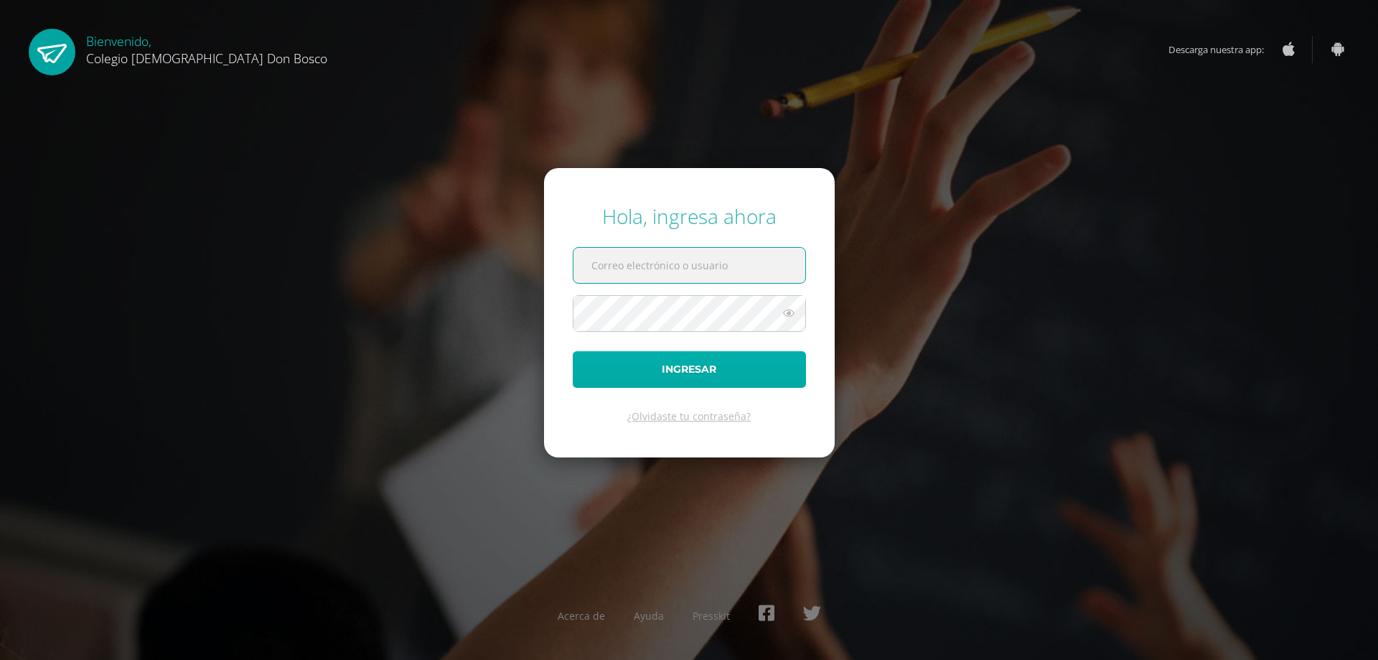
type input "lgarcia@donbosco.edu.gt"
click at [696, 375] on button "Ingresar" at bounding box center [689, 369] width 233 height 37
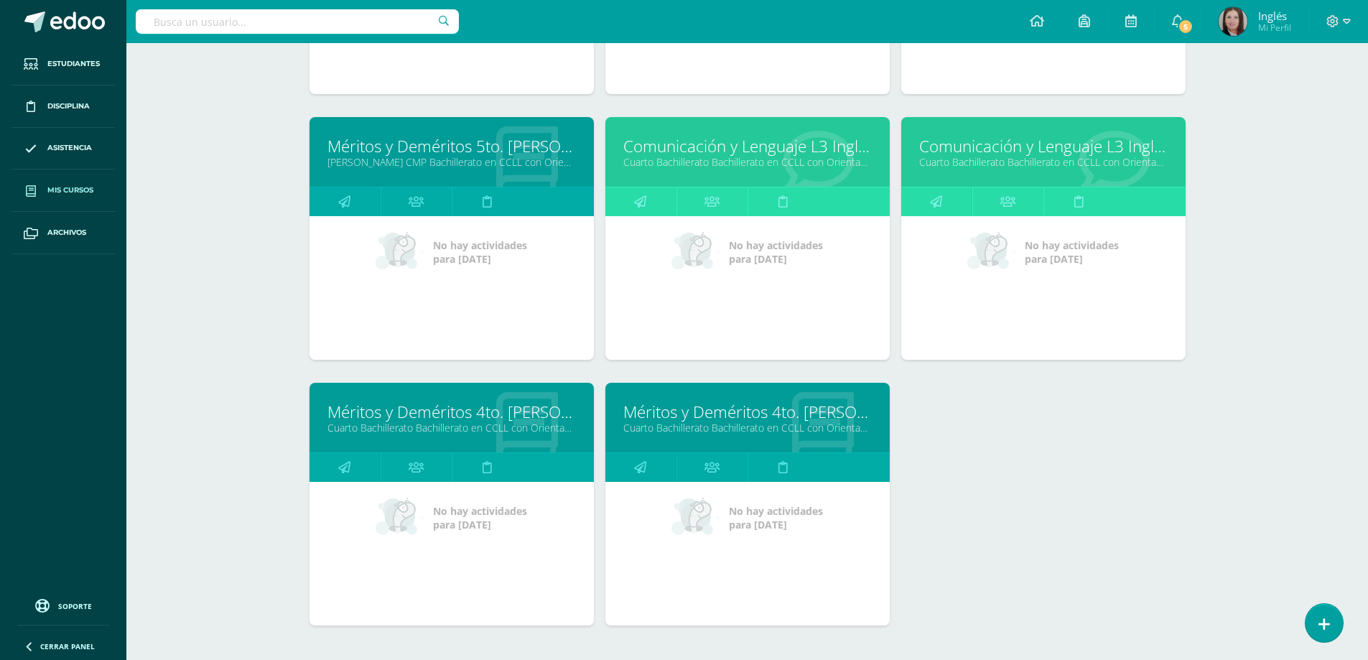
scroll to position [3531, 0]
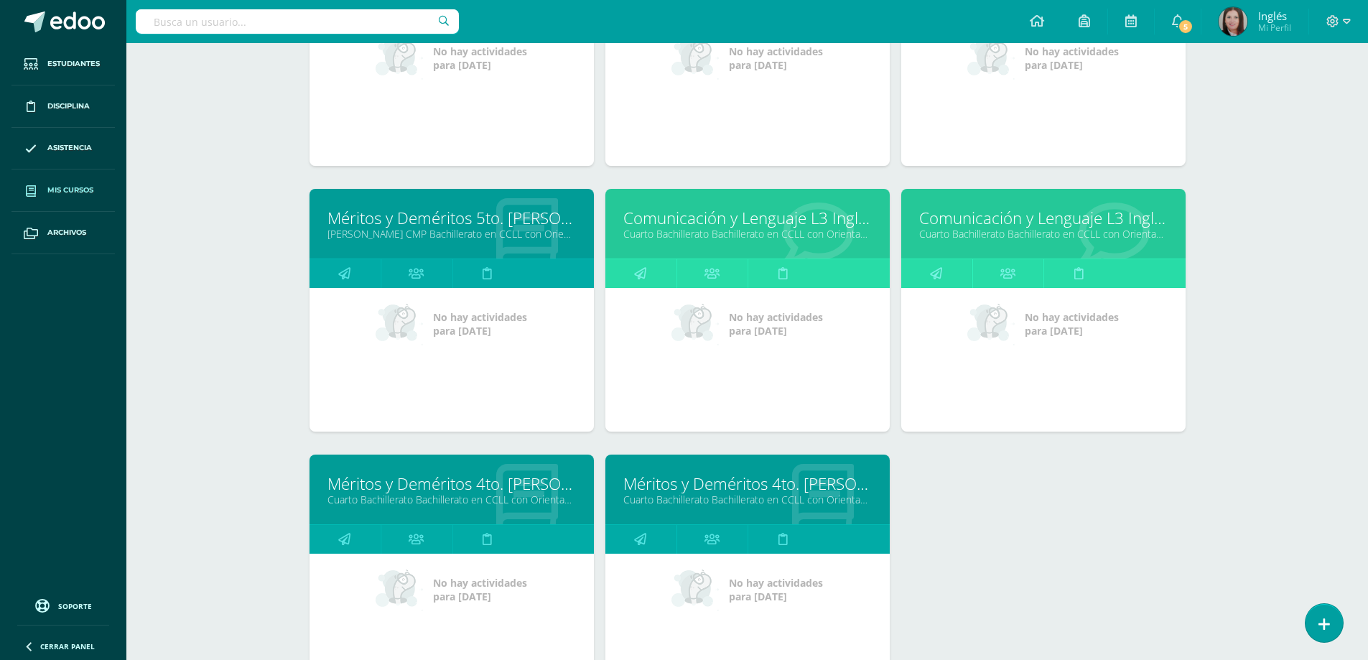
click at [653, 230] on link "Cuarto Bachillerato Bachillerato en CCLL con Orientación en Diseño Gráfico "A"" at bounding box center [747, 234] width 248 height 14
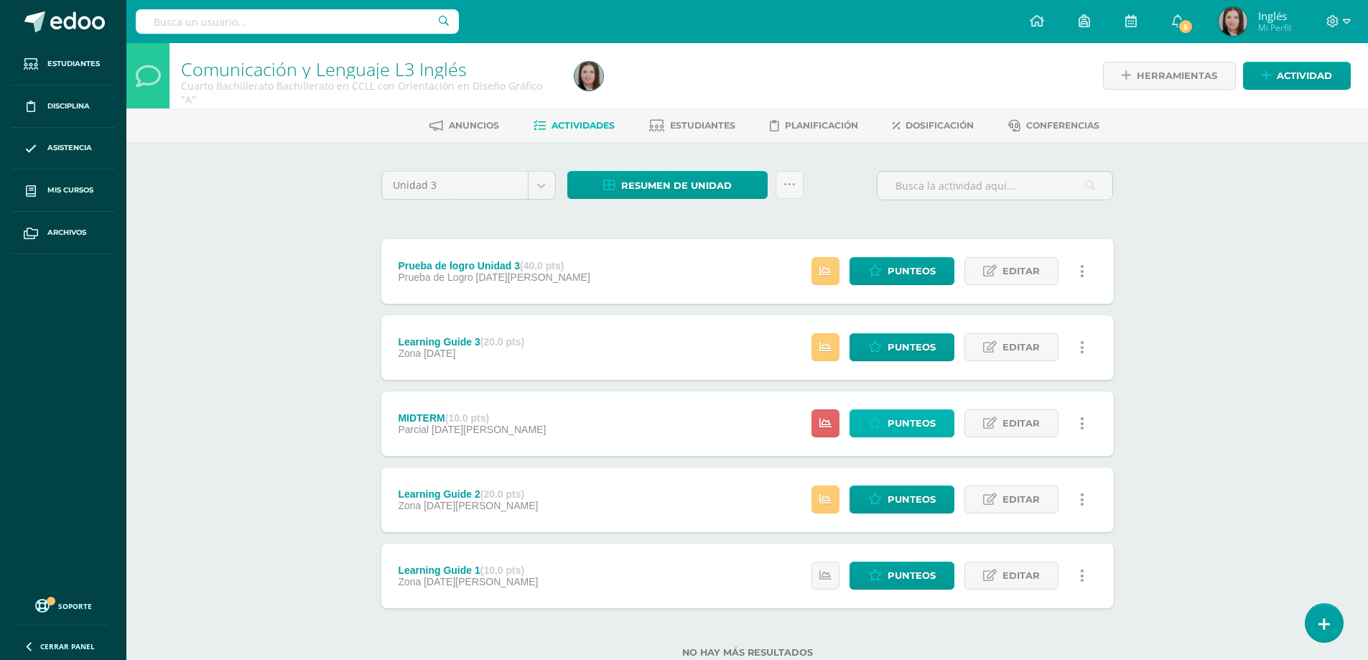
click at [911, 421] on span "Punteos" at bounding box center [911, 423] width 48 height 27
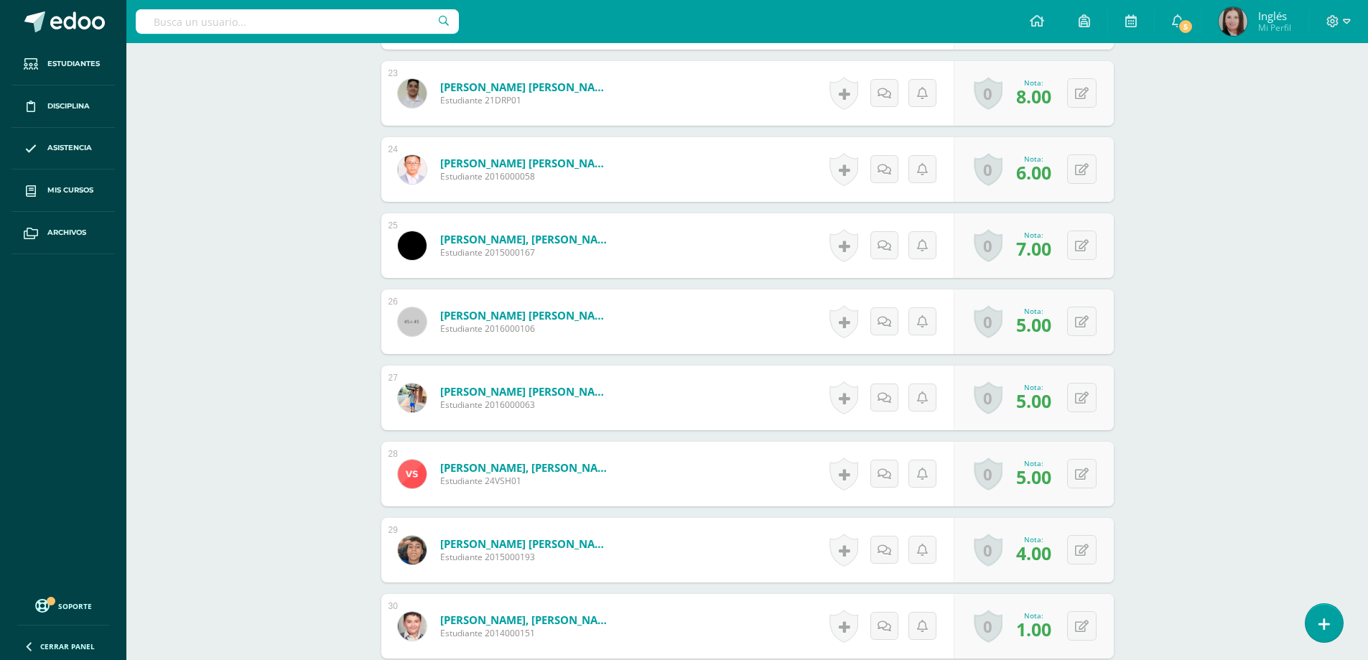
scroll to position [2184, 0]
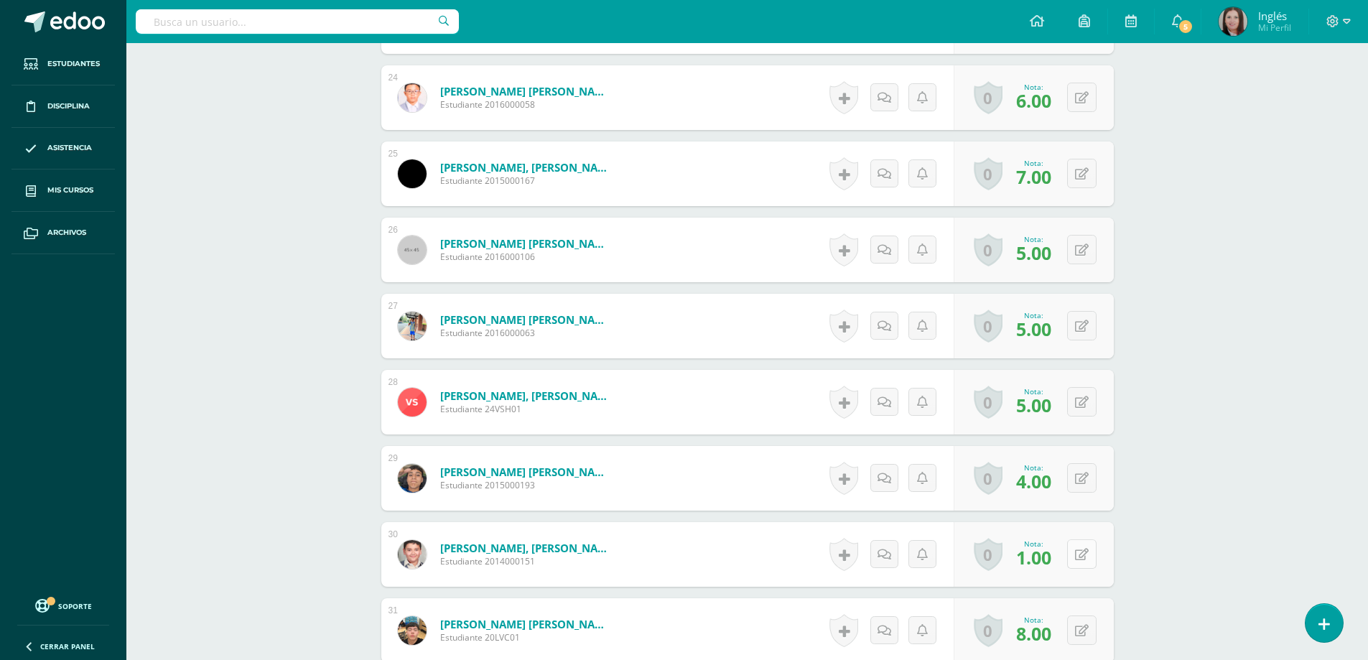
click at [1079, 551] on button at bounding box center [1081, 553] width 29 height 29
type input "7"
click at [1041, 560] on link at bounding box center [1053, 559] width 29 height 29
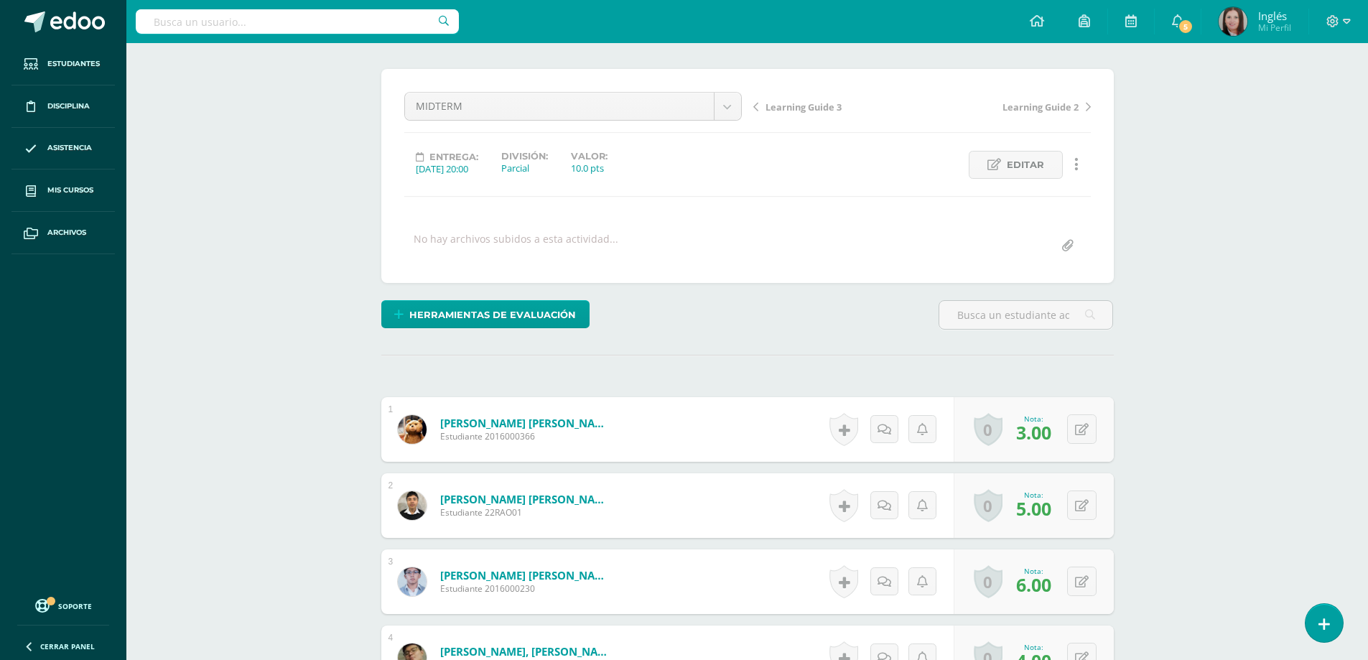
scroll to position [0, 0]
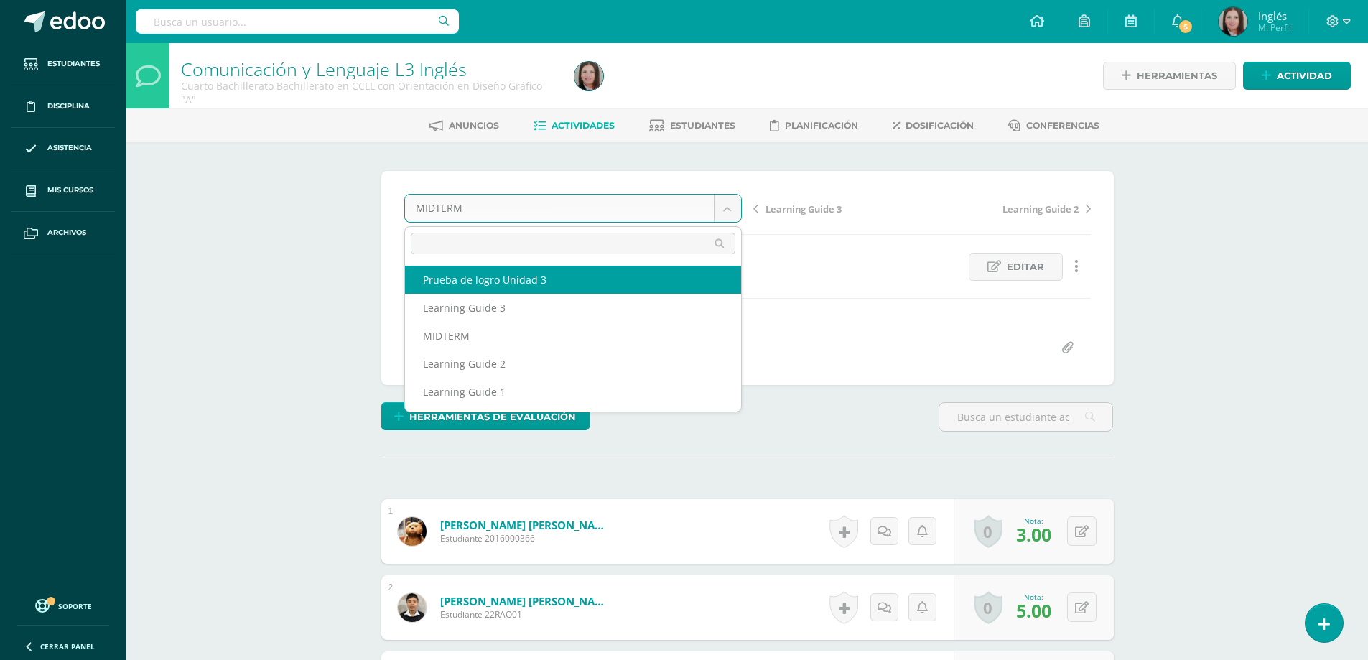
select select "/dashboard/teacher/grade-activity/177571/"
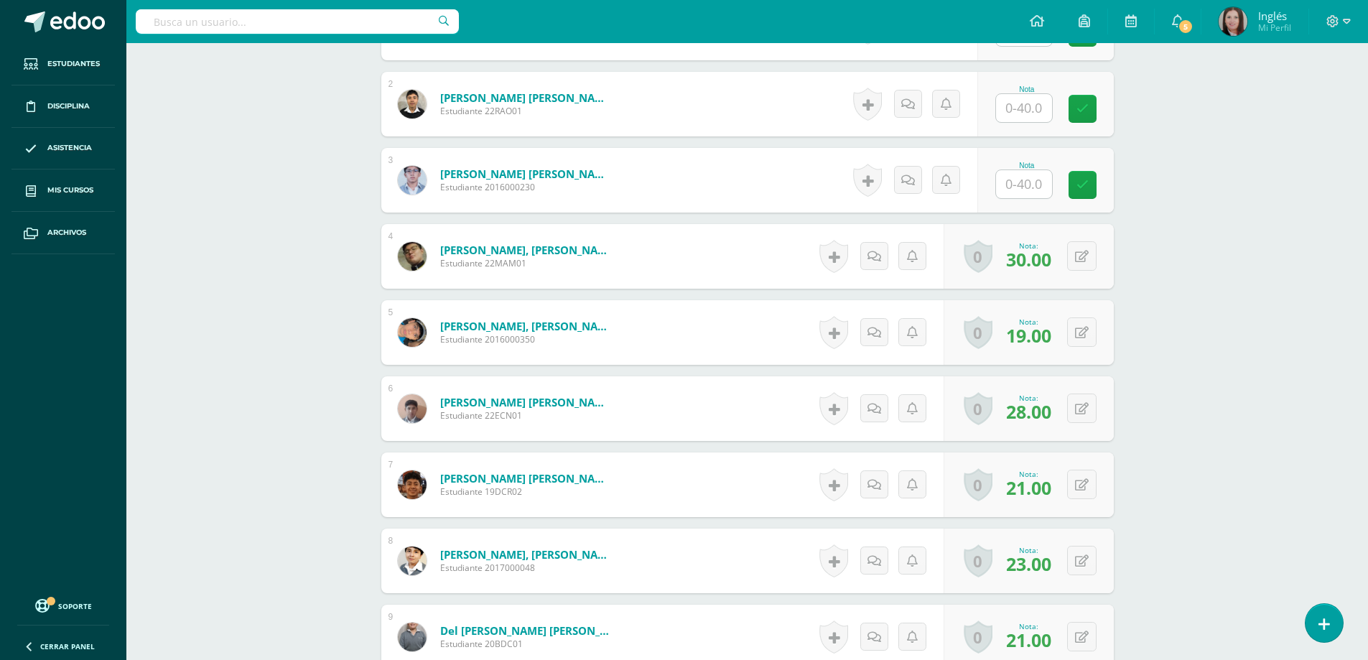
scroll to position [647, 0]
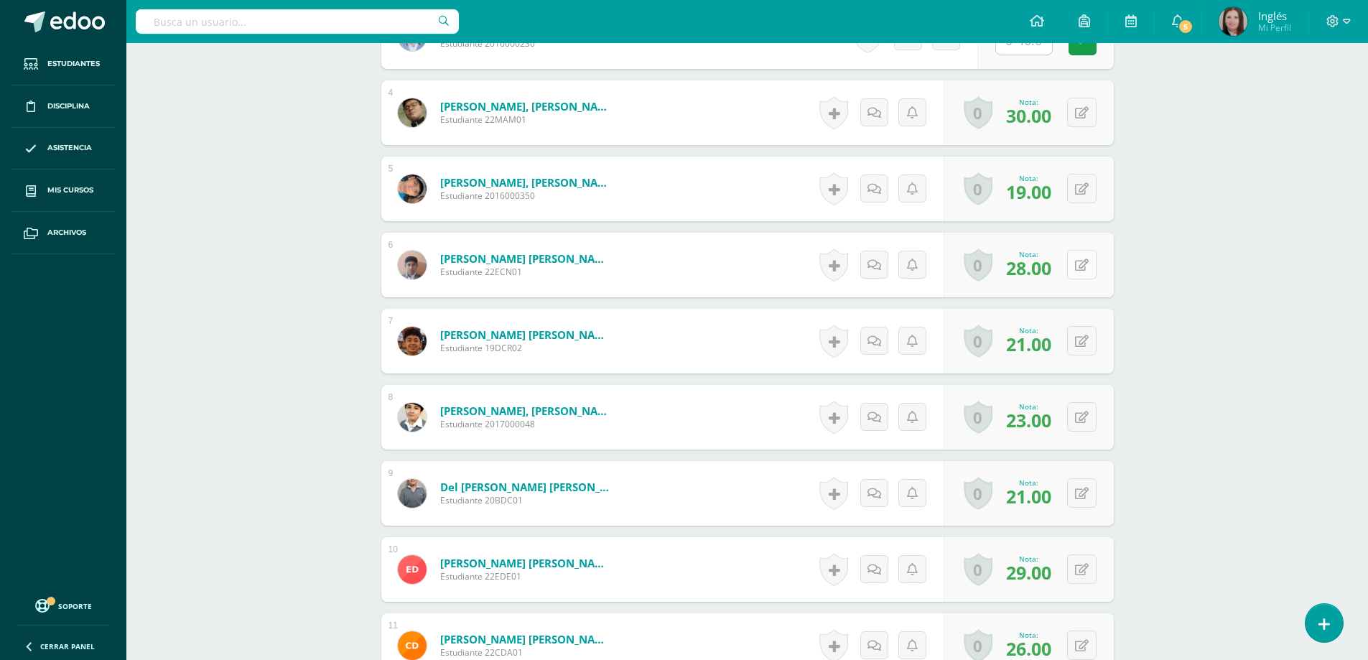
click at [1088, 266] on button at bounding box center [1081, 264] width 29 height 29
type input "30"
click at [1057, 268] on icon at bounding box center [1053, 269] width 13 height 12
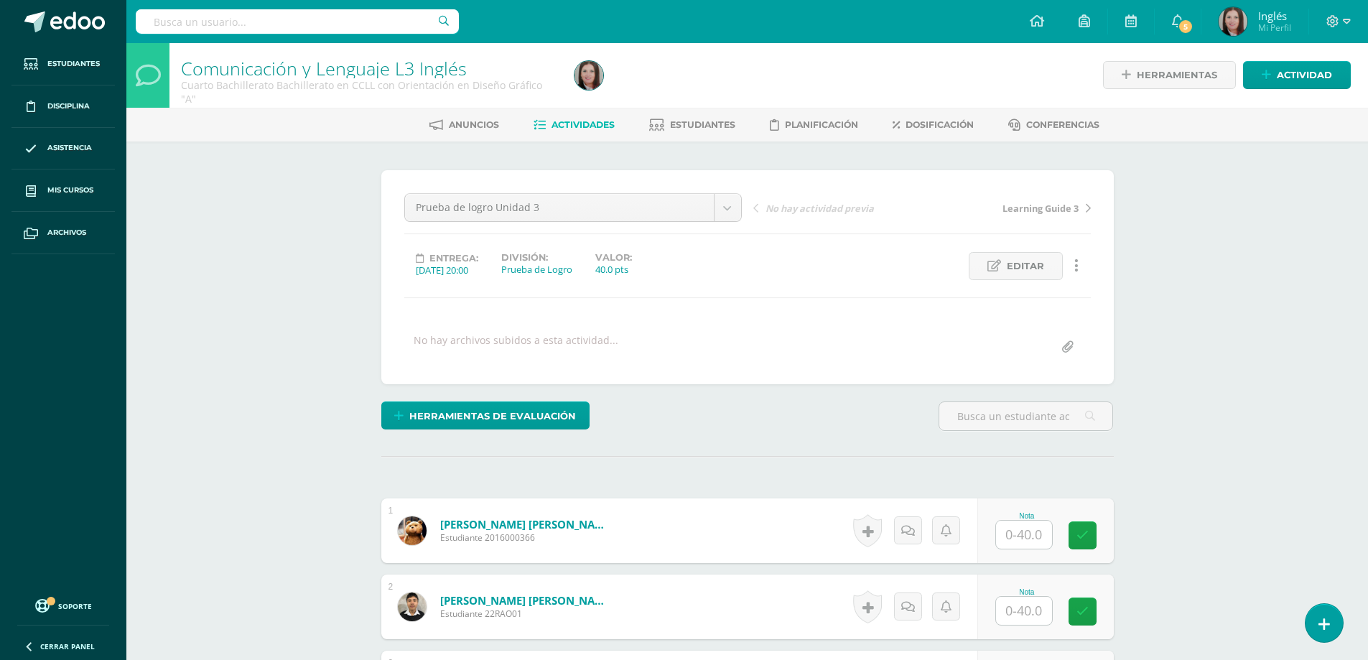
scroll to position [0, 0]
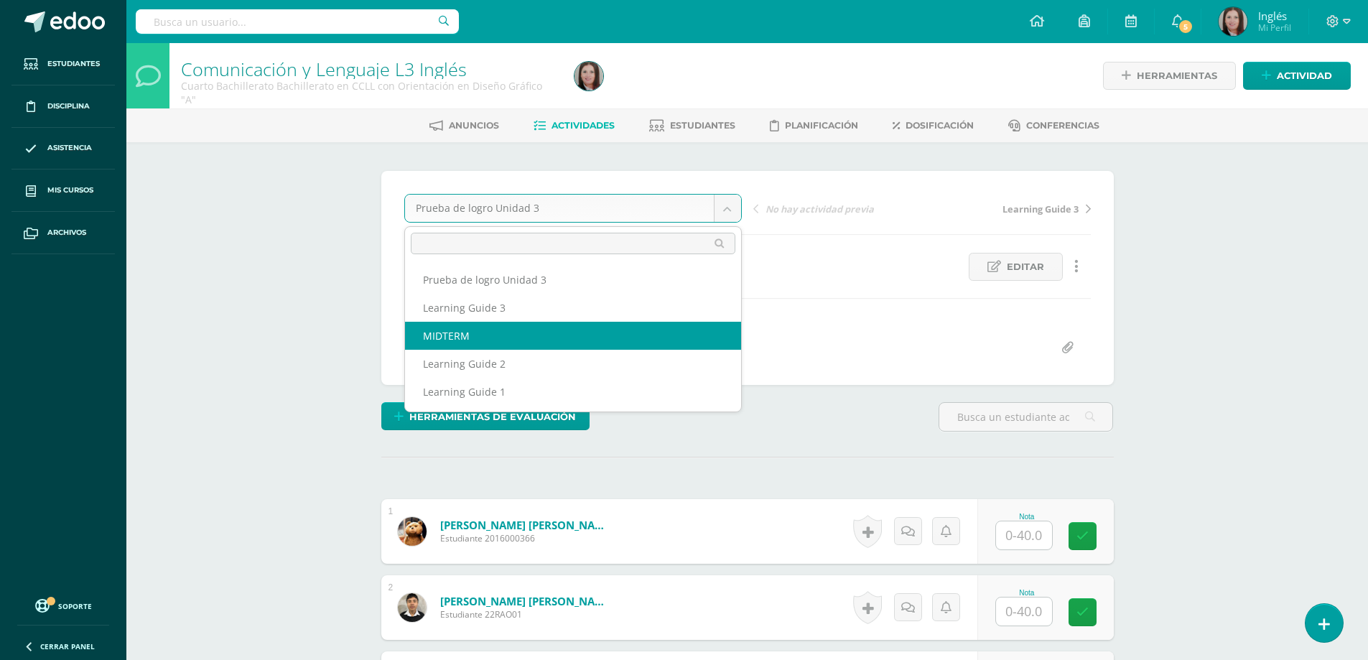
select select "/dashboard/teacher/grade-activity/176198/"
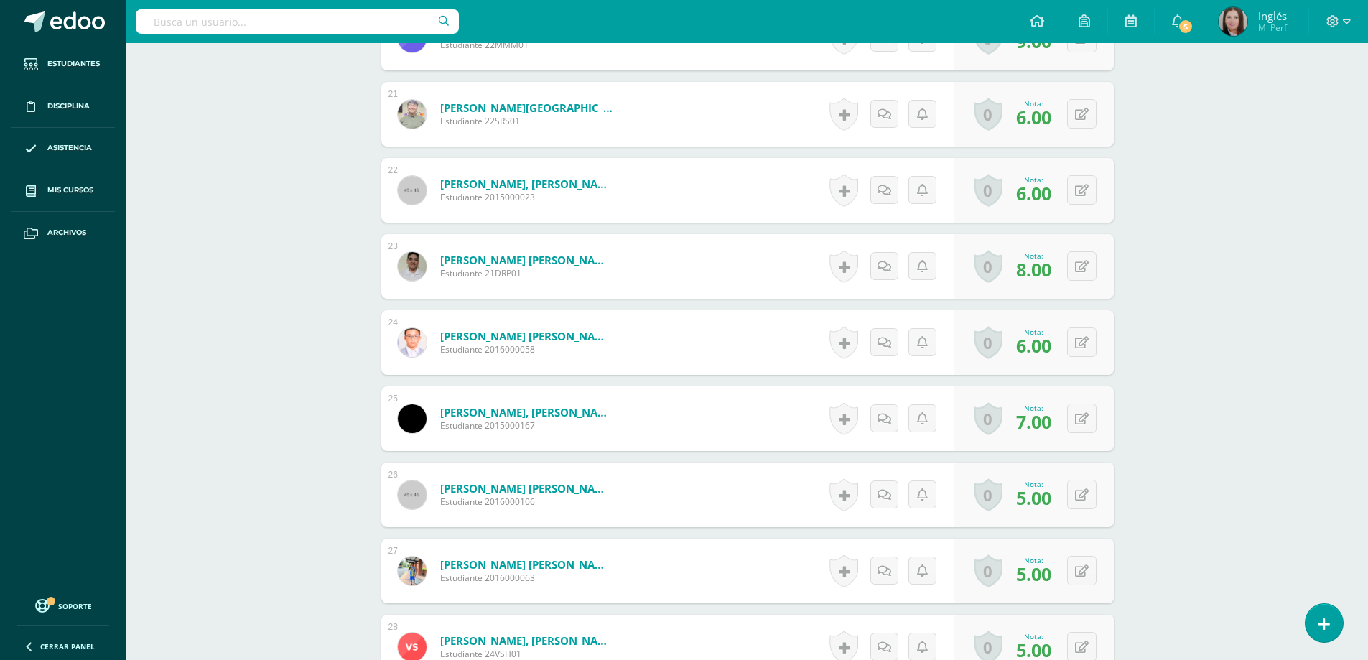
scroll to position [2011, 0]
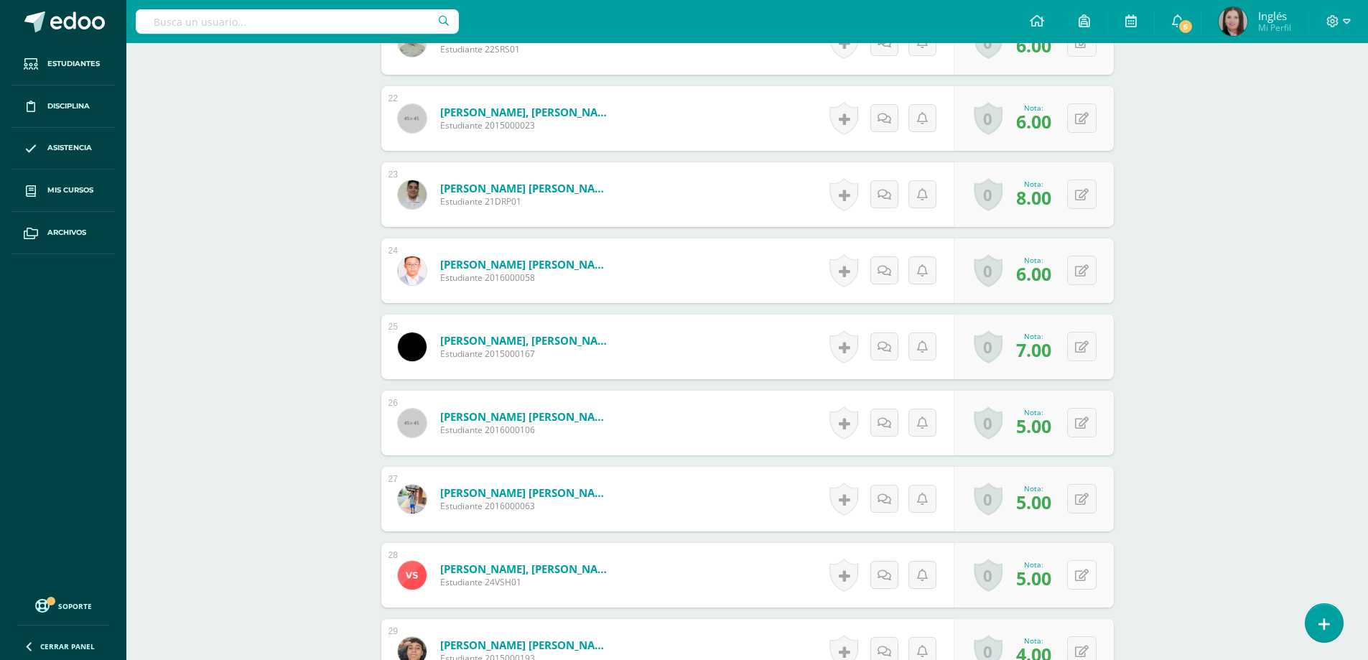
click at [1076, 569] on button at bounding box center [1081, 574] width 29 height 29
type input "6"
click at [1043, 585] on link at bounding box center [1053, 580] width 29 height 29
